Goal: Task Accomplishment & Management: Complete application form

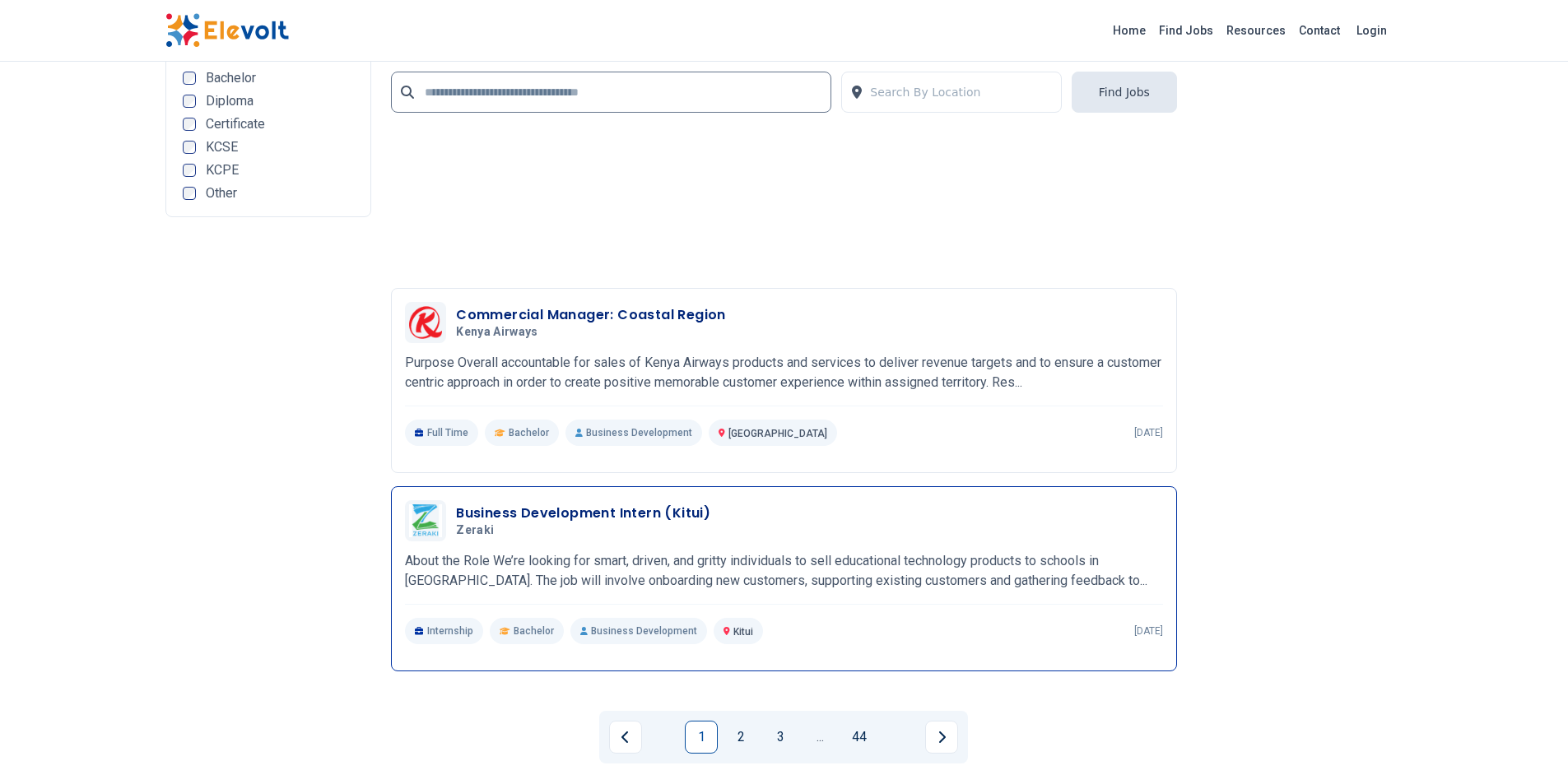
scroll to position [3892, 0]
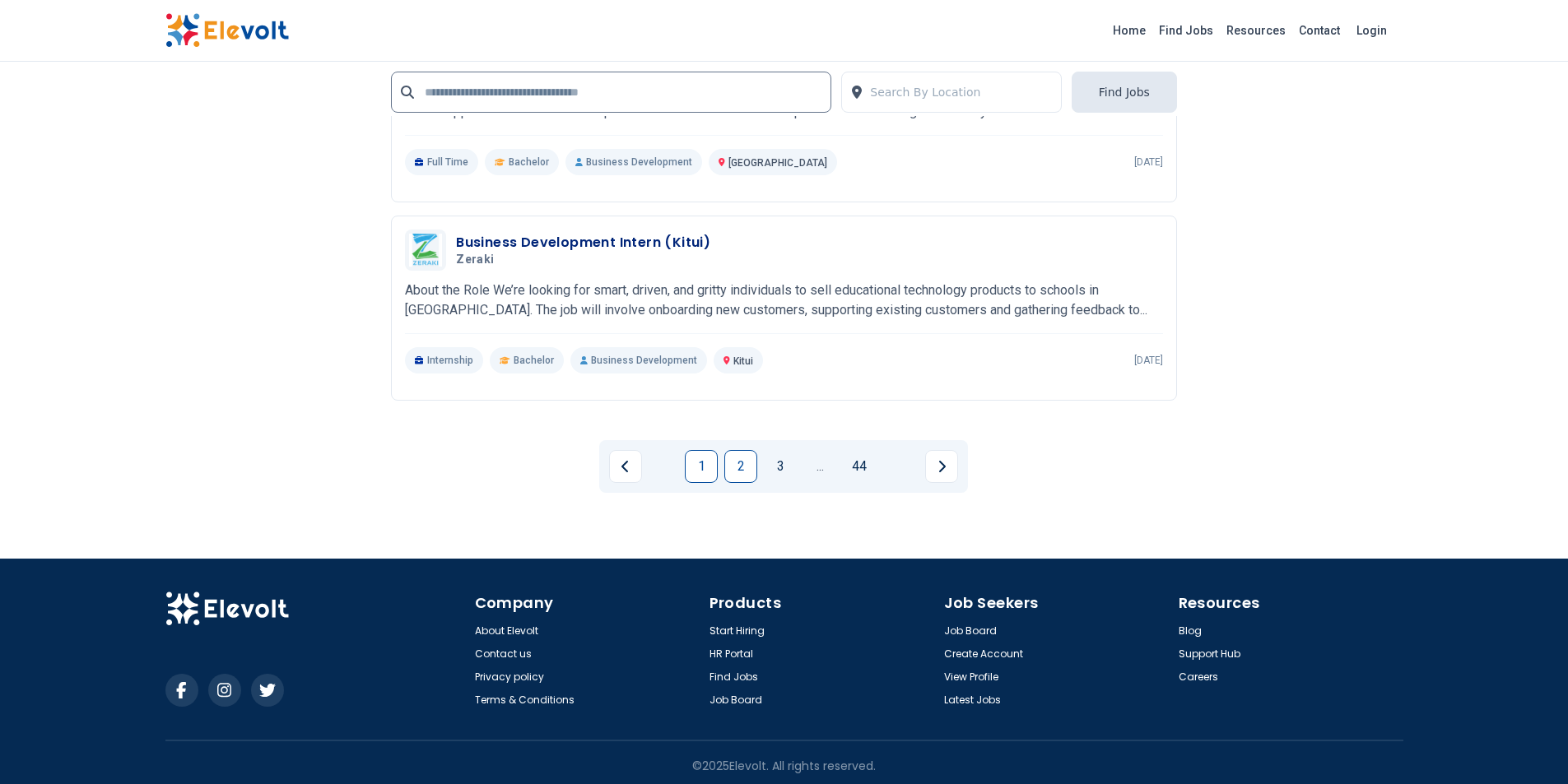
click at [747, 467] on link "2" at bounding box center [740, 466] width 33 height 33
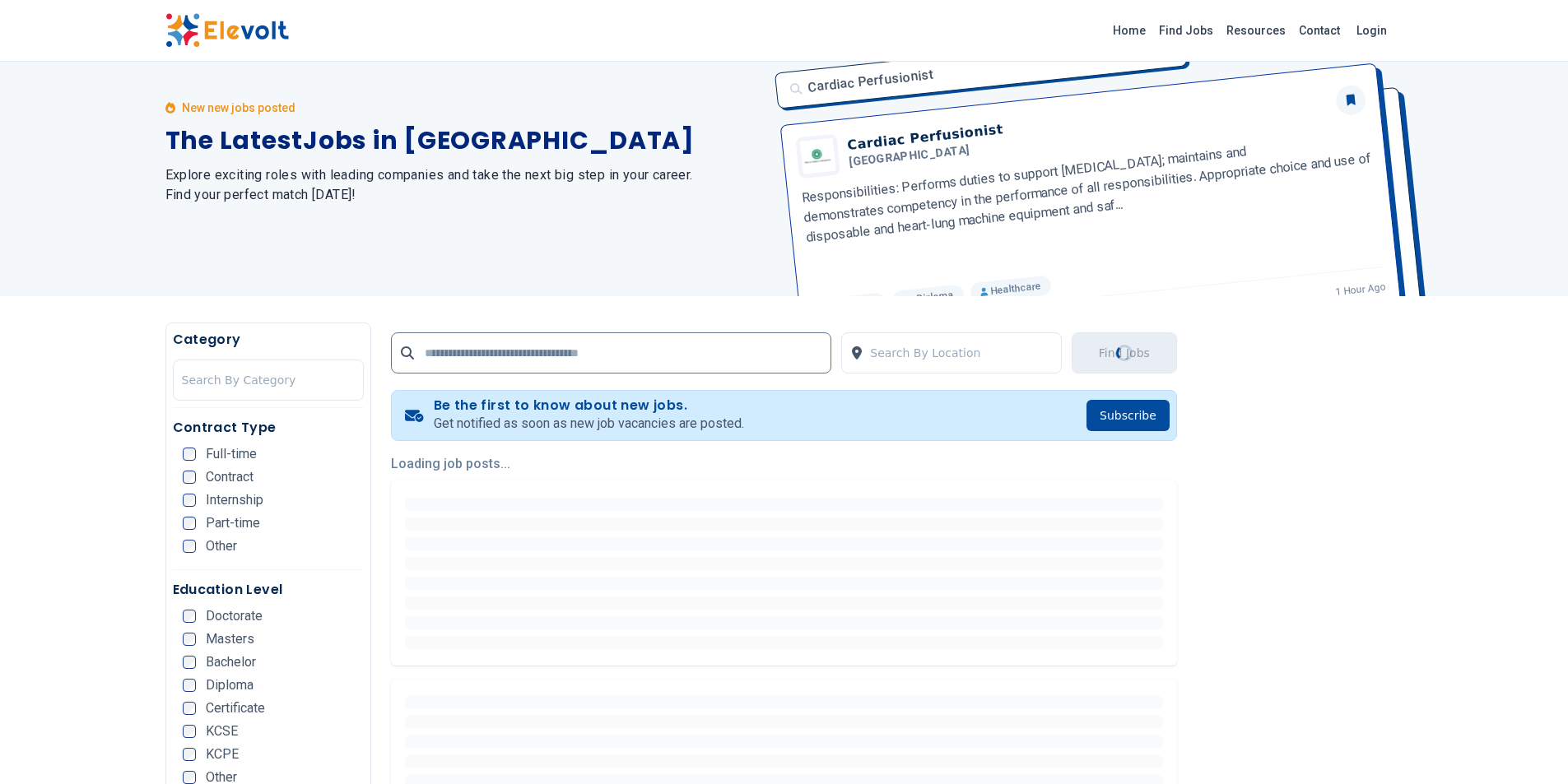
scroll to position [0, 0]
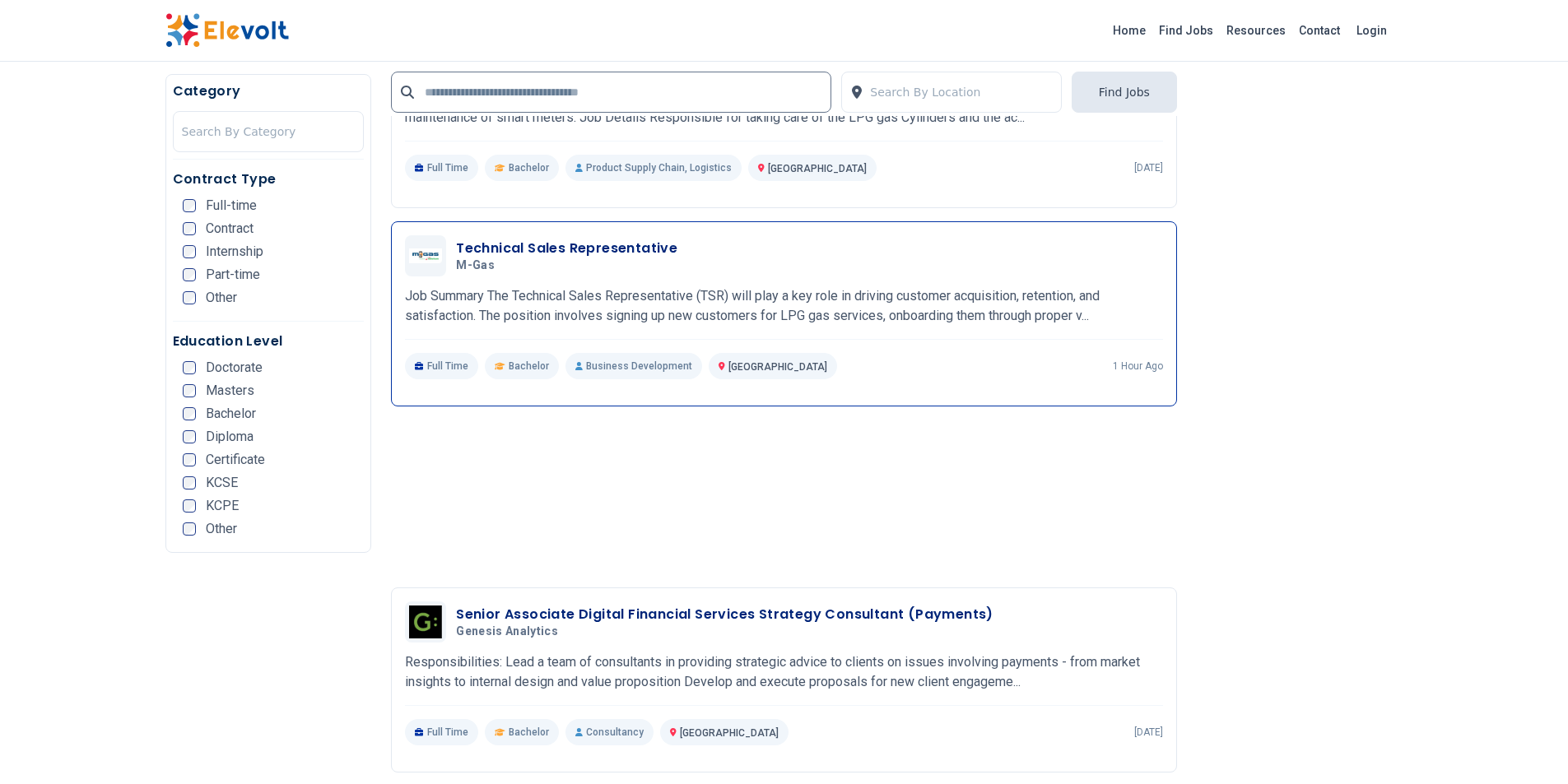
scroll to position [1326, 0]
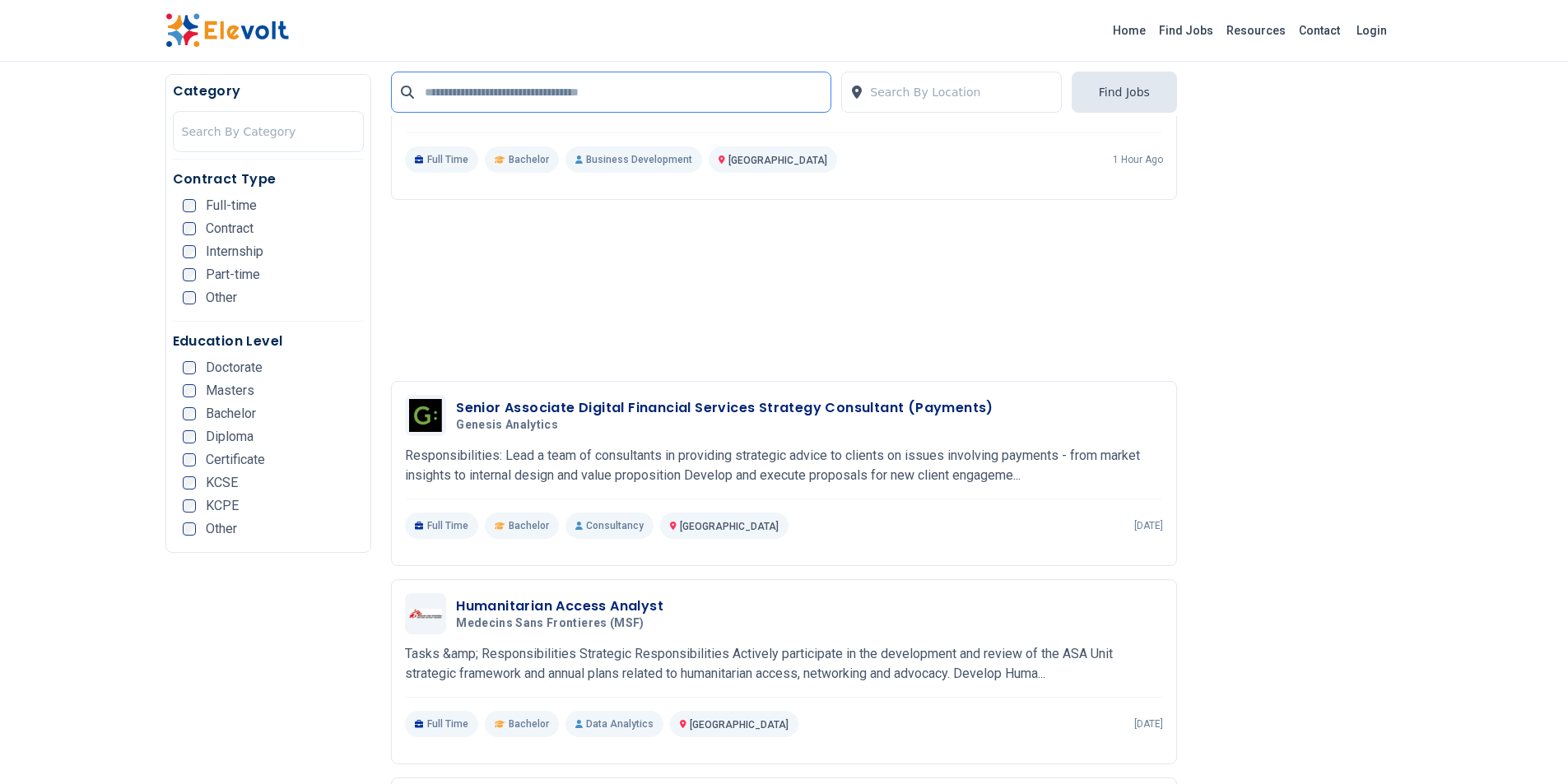
click at [477, 92] on input "text" at bounding box center [611, 91] width 440 height 41
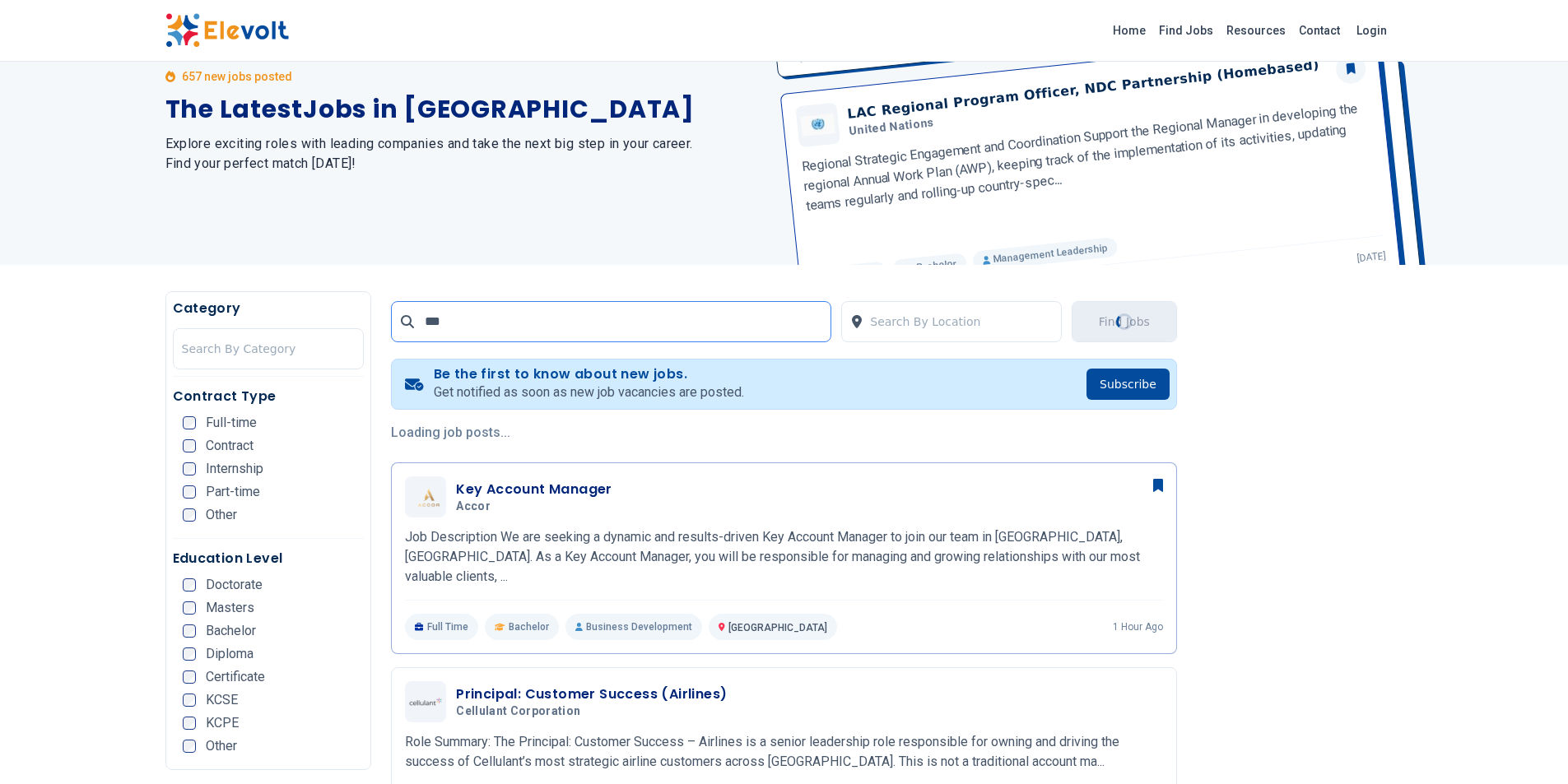
scroll to position [0, 0]
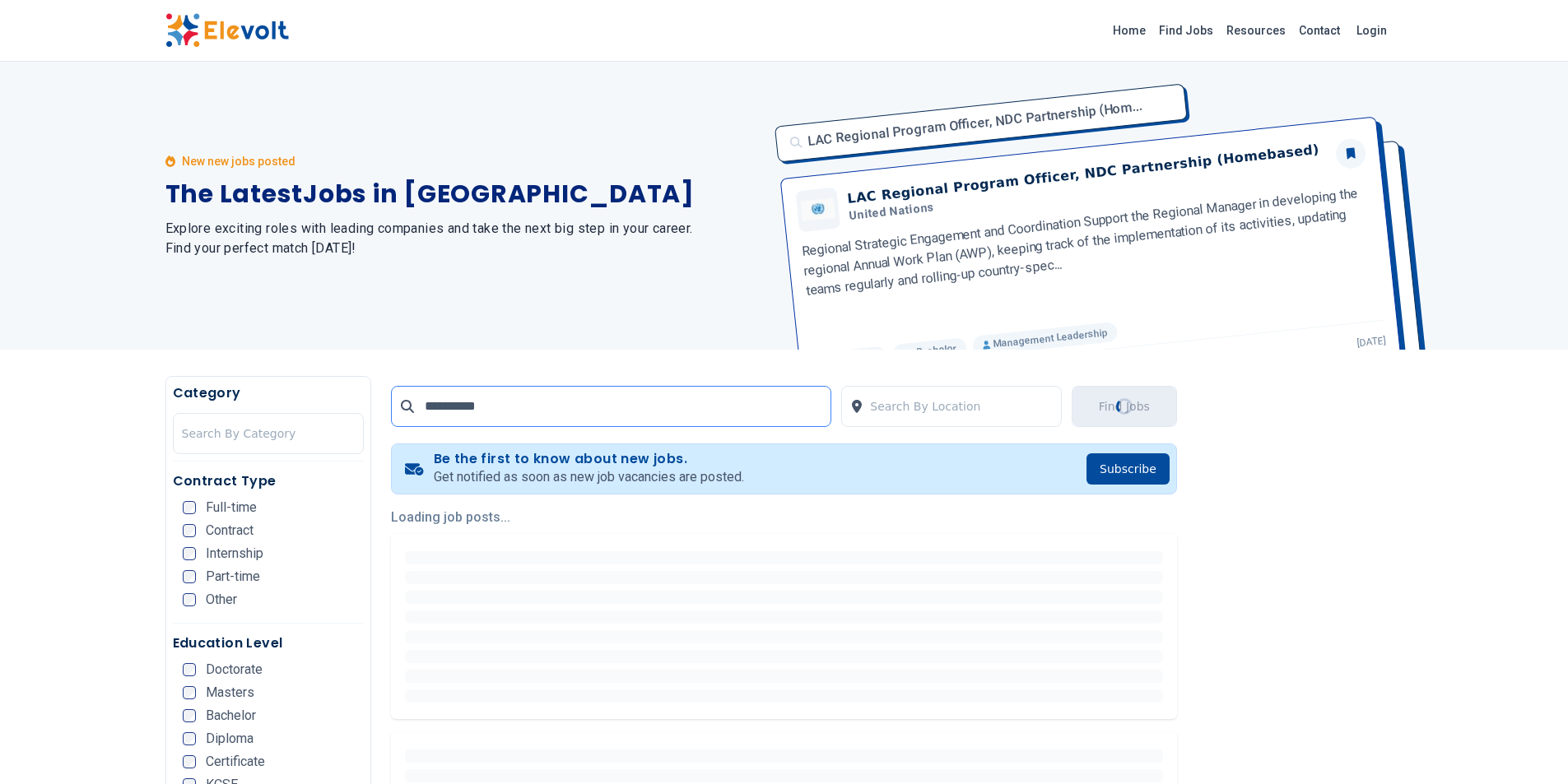
type input "**********"
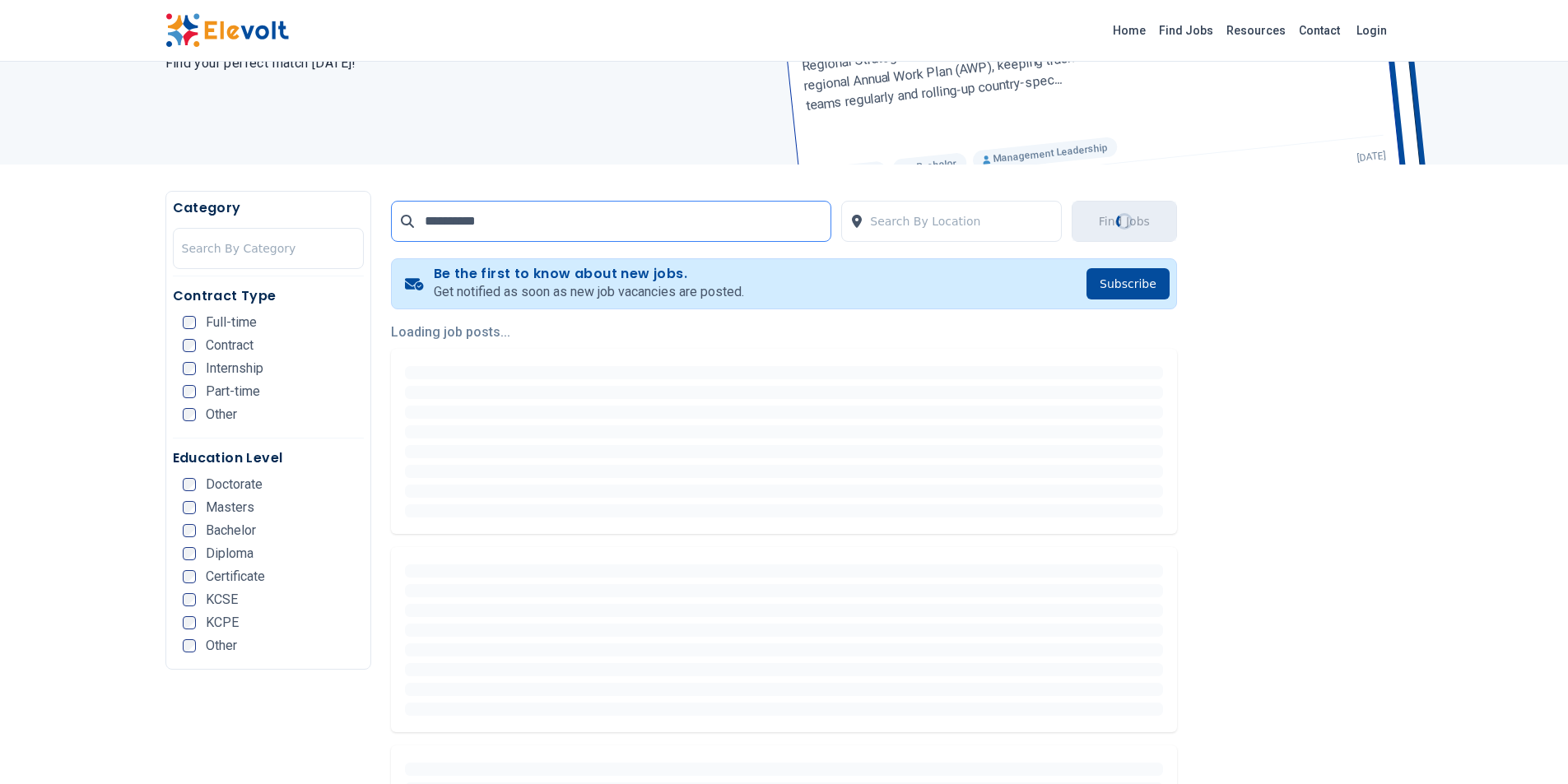
scroll to position [164, 0]
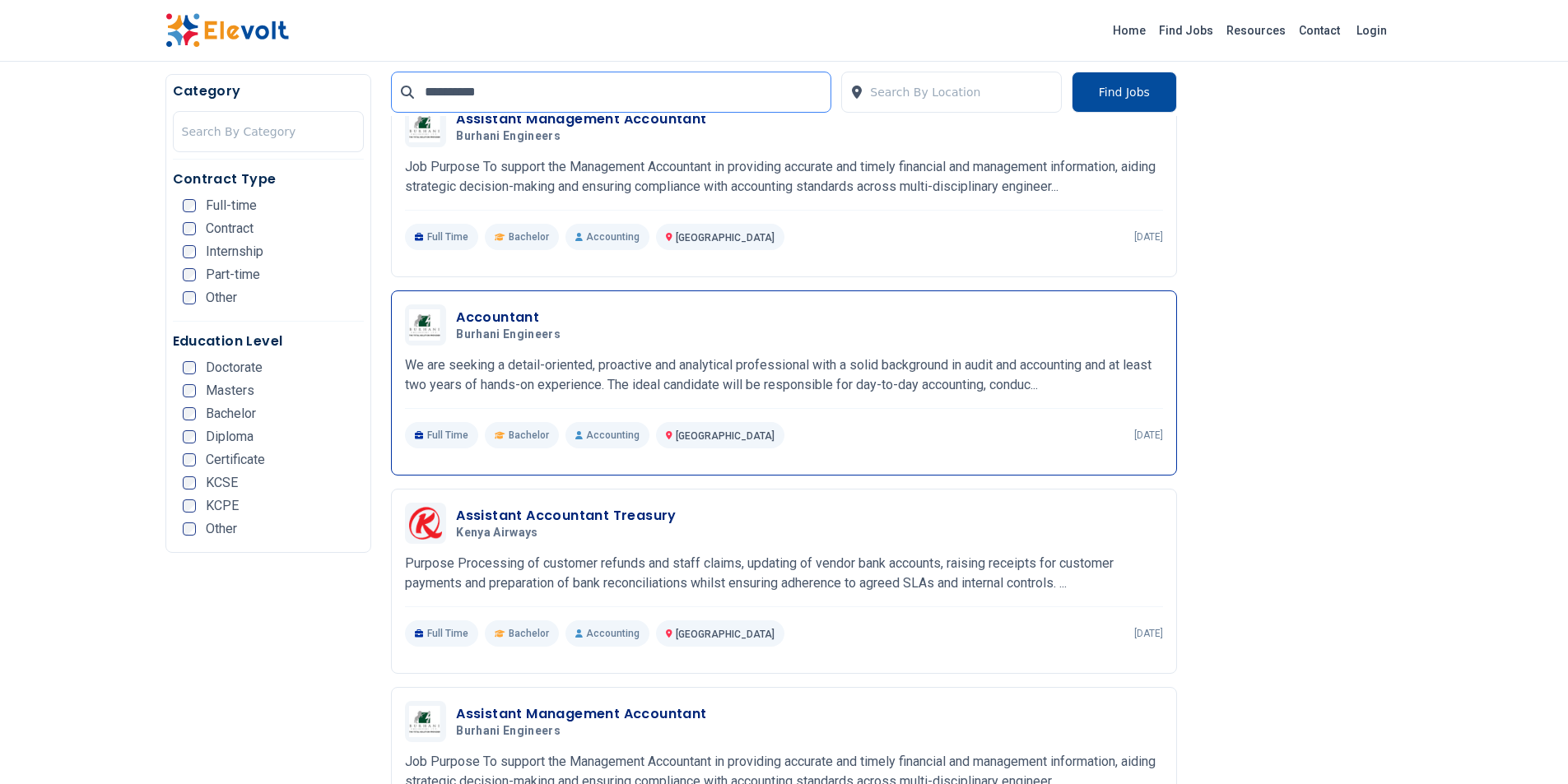
scroll to position [494, 0]
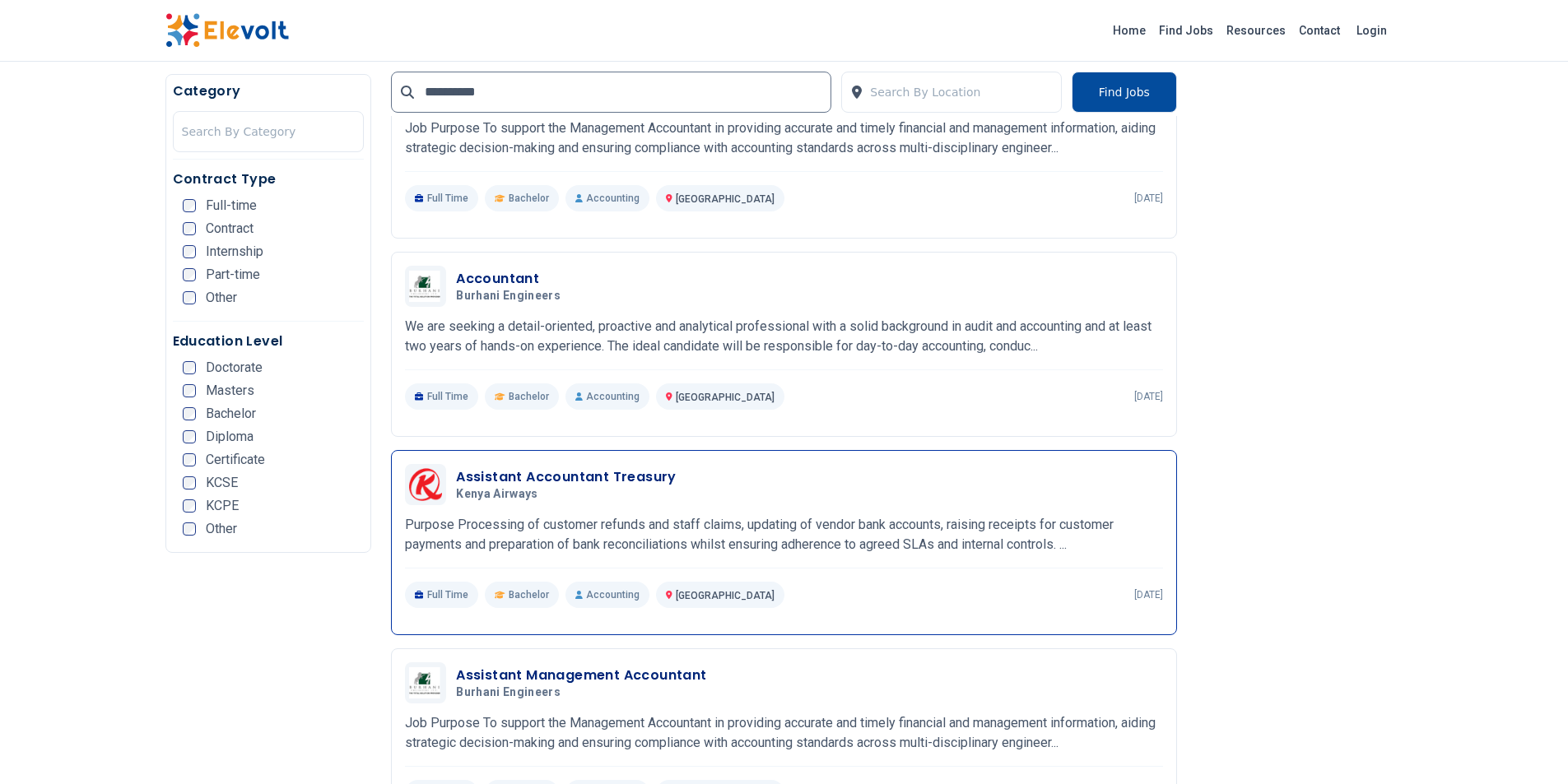
click at [527, 480] on h3 "Assistant Accountant Treasury" at bounding box center [566, 477] width 220 height 20
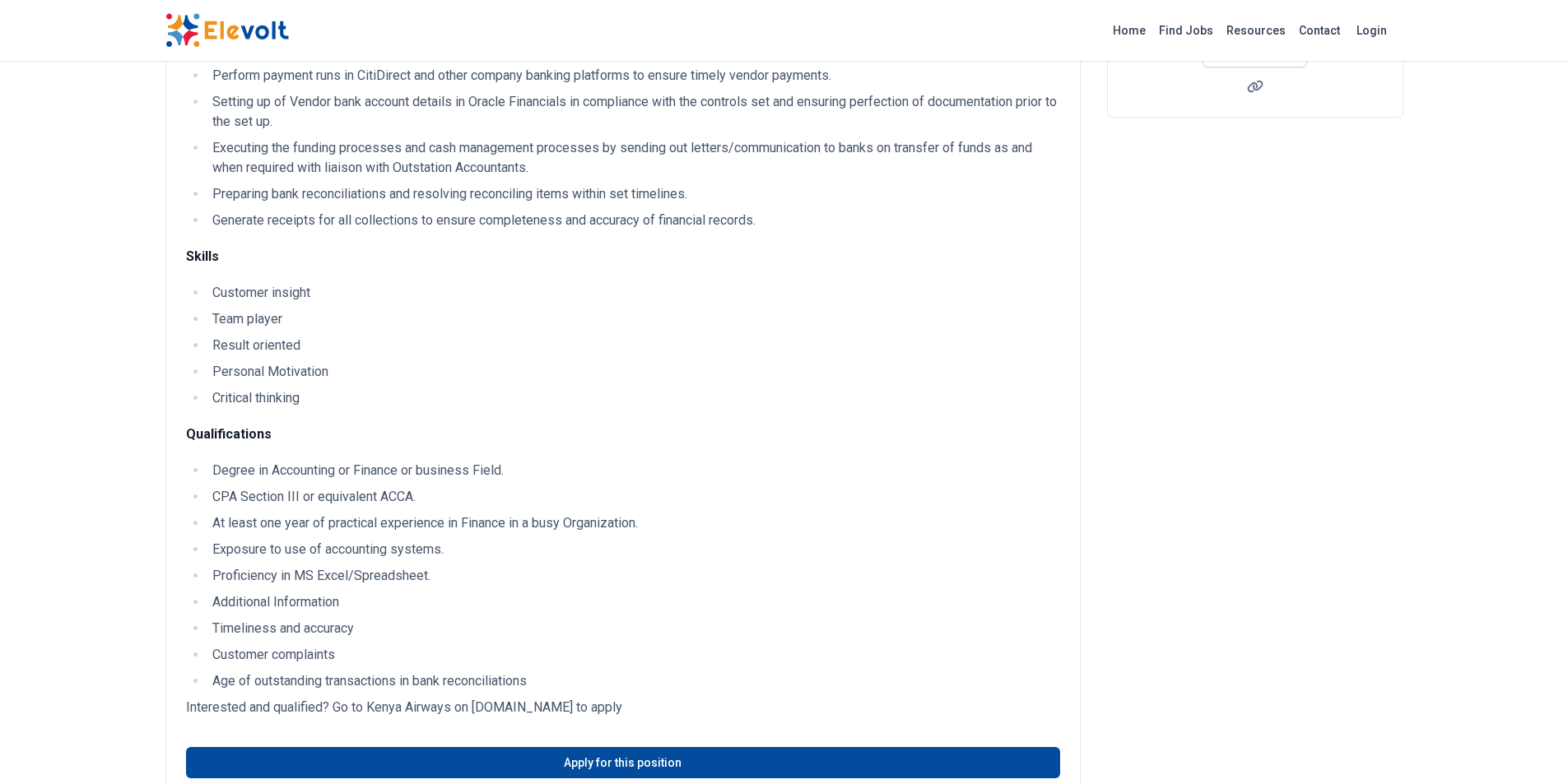
scroll to position [329, 0]
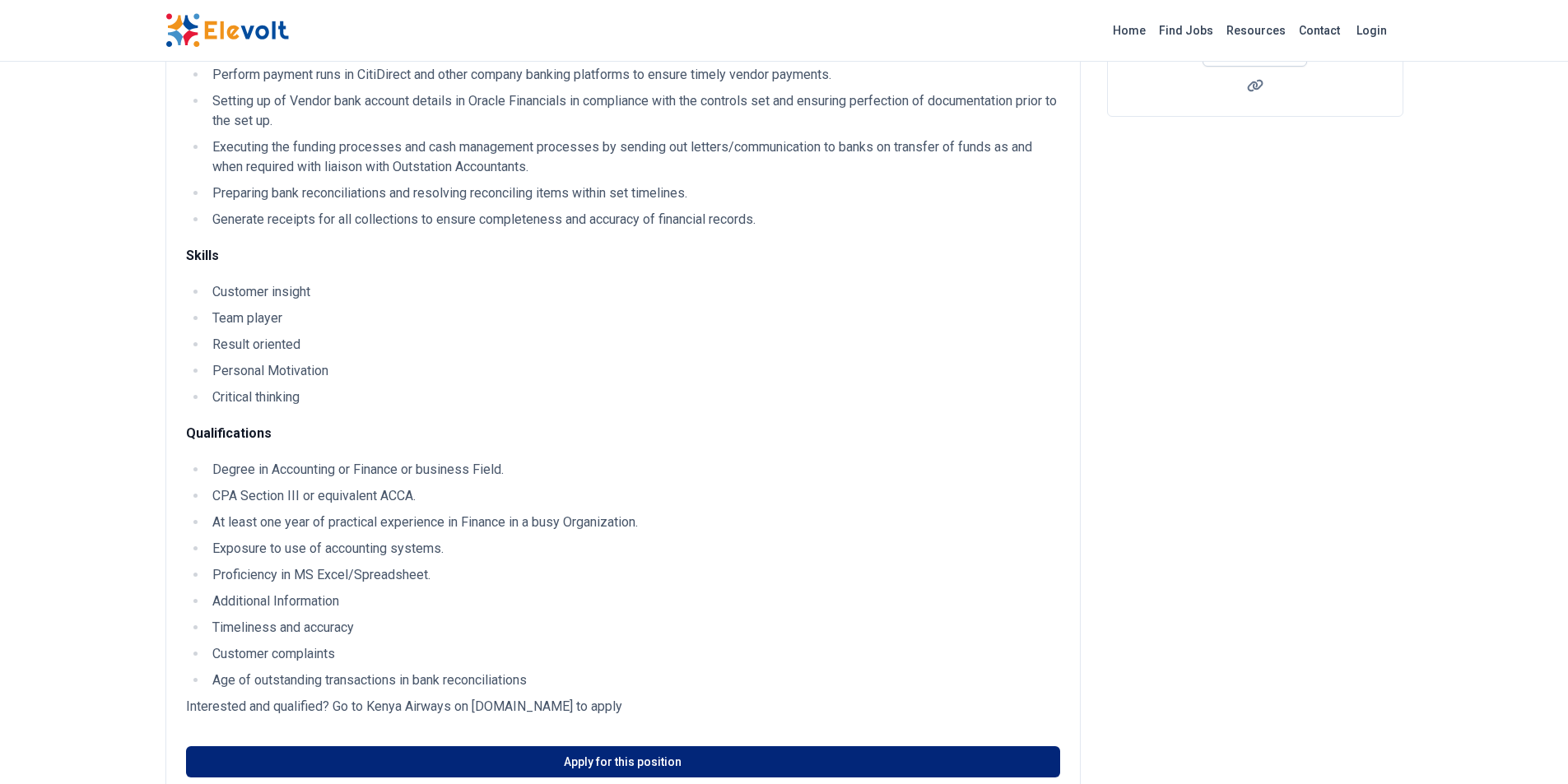
click at [551, 763] on link "Apply for this position" at bounding box center [623, 762] width 874 height 31
